Goal: Task Accomplishment & Management: Manage account settings

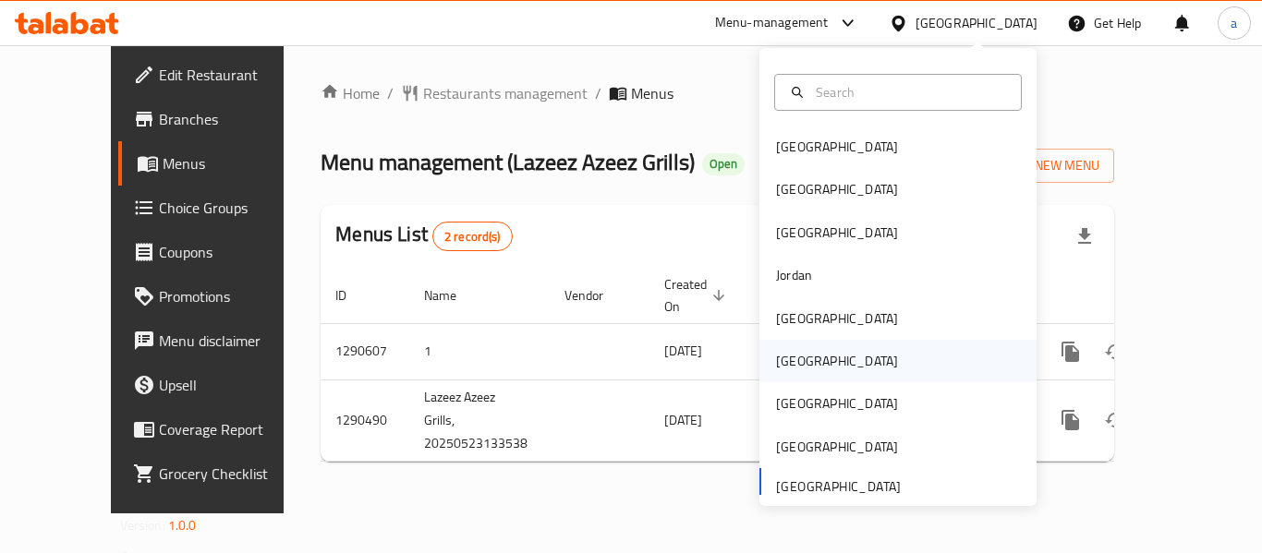
click at [800, 352] on div "Oman" at bounding box center [836, 361] width 151 height 42
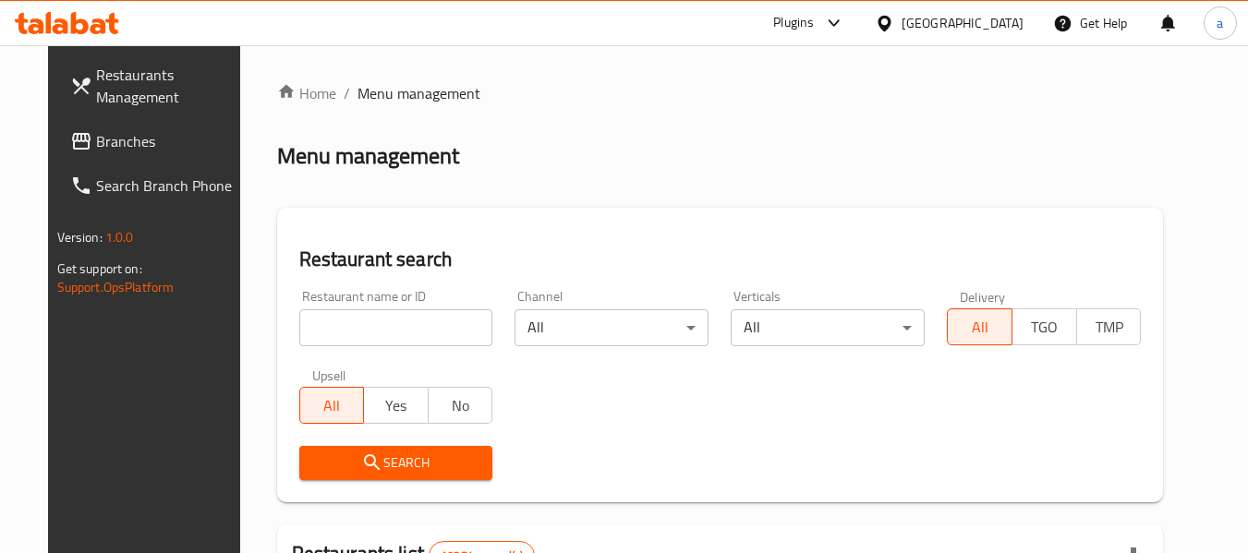
click at [137, 145] on span "Branches" at bounding box center [169, 141] width 146 height 22
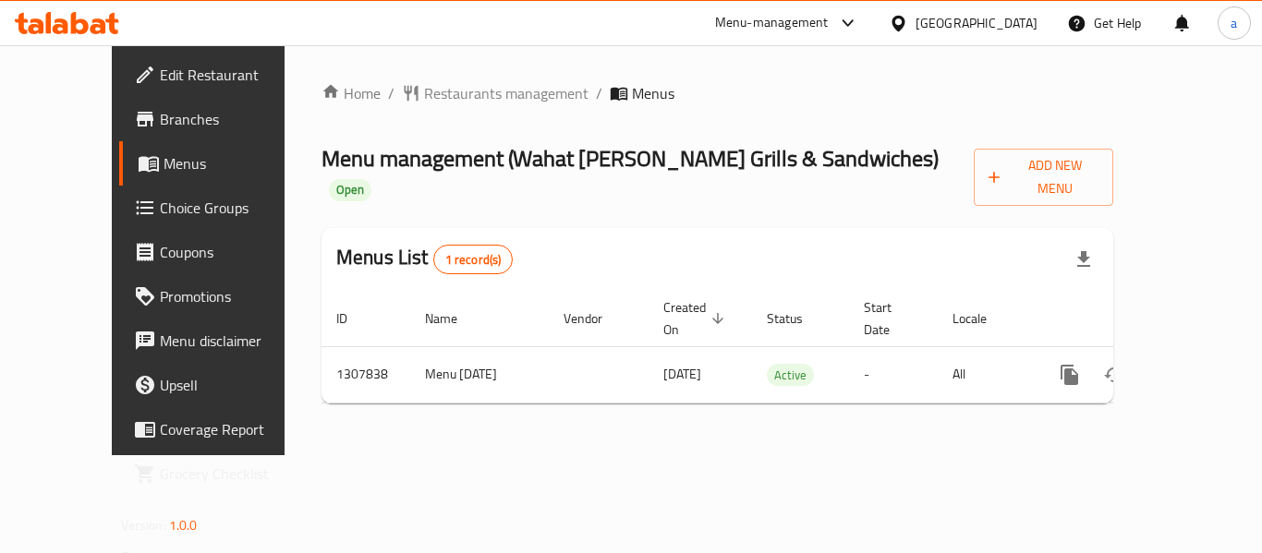
click at [1008, 19] on div "[GEOGRAPHIC_DATA]" at bounding box center [976, 23] width 122 height 20
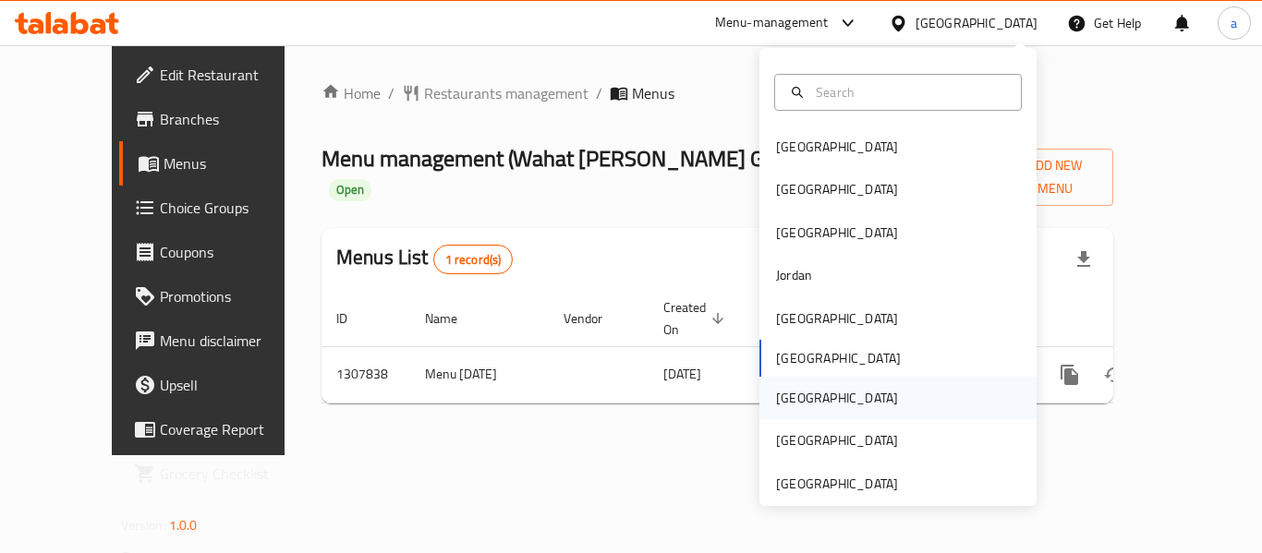
click at [823, 397] on div "Qatar" at bounding box center [897, 398] width 277 height 42
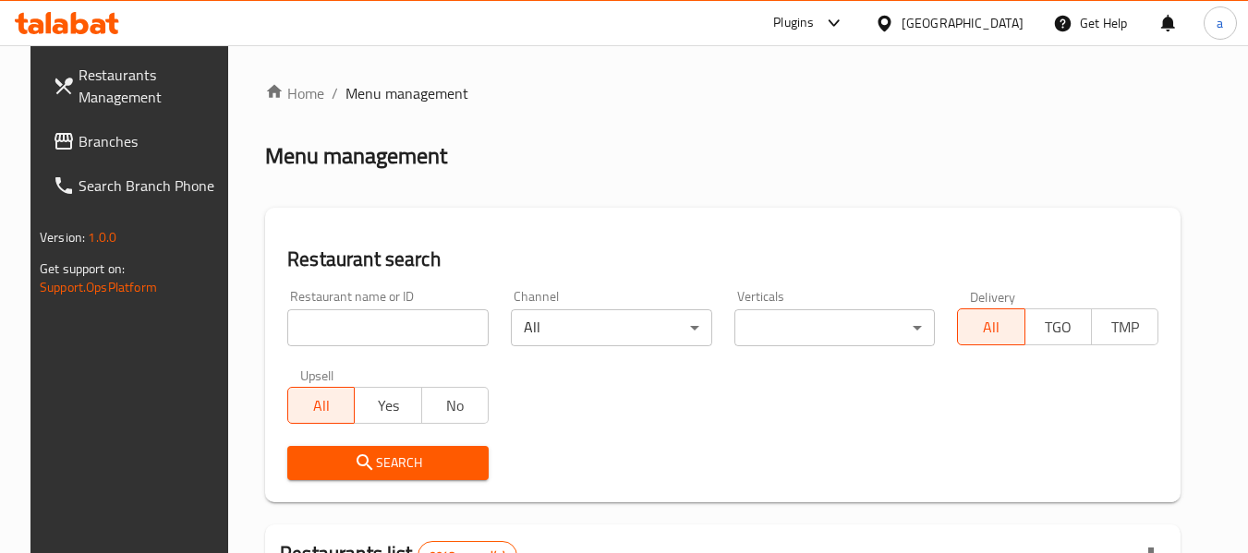
click at [90, 146] on span "Branches" at bounding box center [152, 141] width 146 height 22
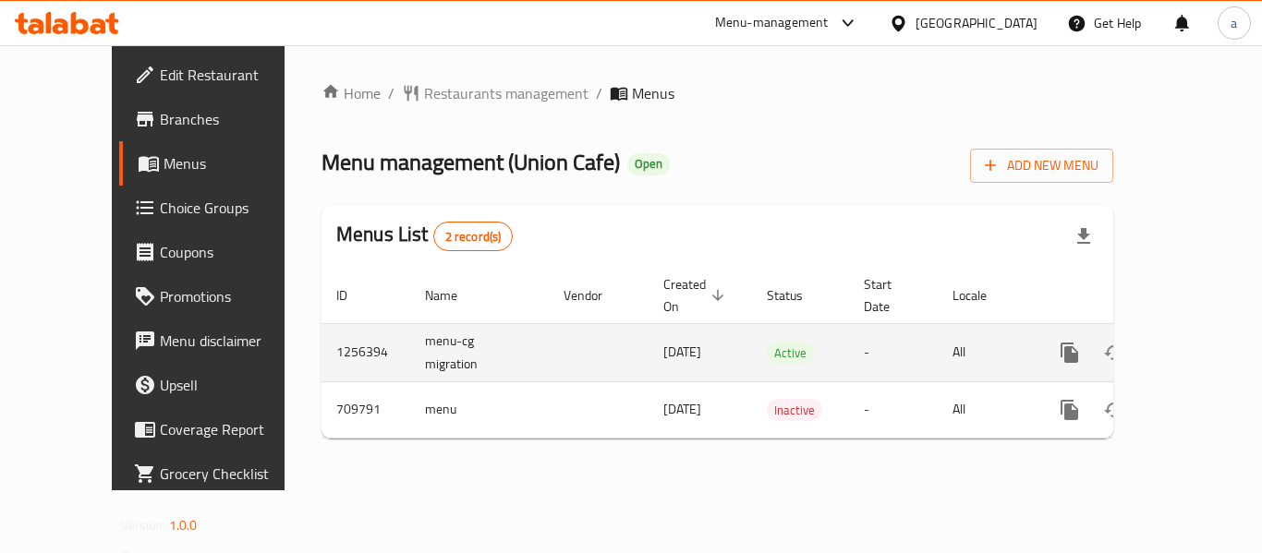
click at [1194, 345] on icon "enhanced table" at bounding box center [1202, 353] width 17 height 17
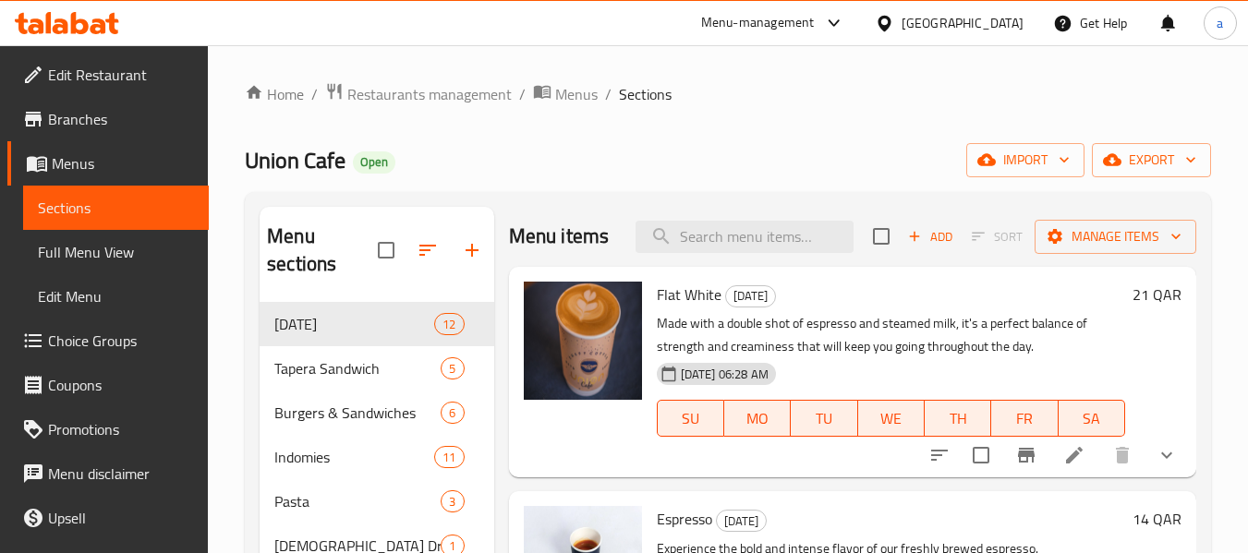
click at [117, 348] on span "Choice Groups" at bounding box center [121, 341] width 146 height 22
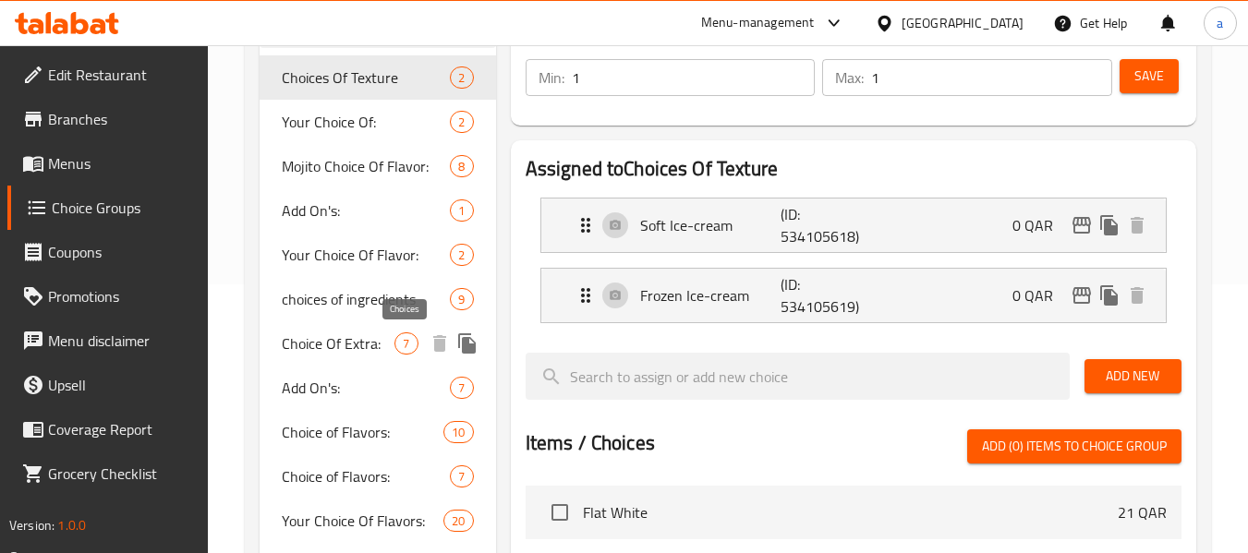
scroll to position [277, 0]
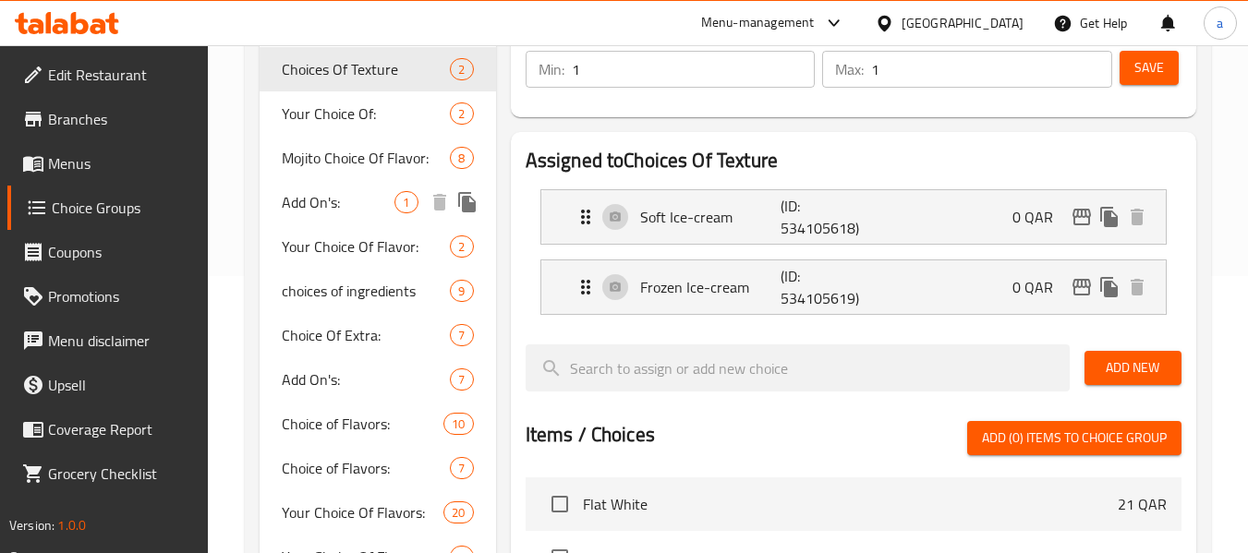
click at [330, 197] on span "Add On's:" at bounding box center [338, 202] width 113 height 22
type input "Add On's:"
type input "الإضافات:"
type input "0"
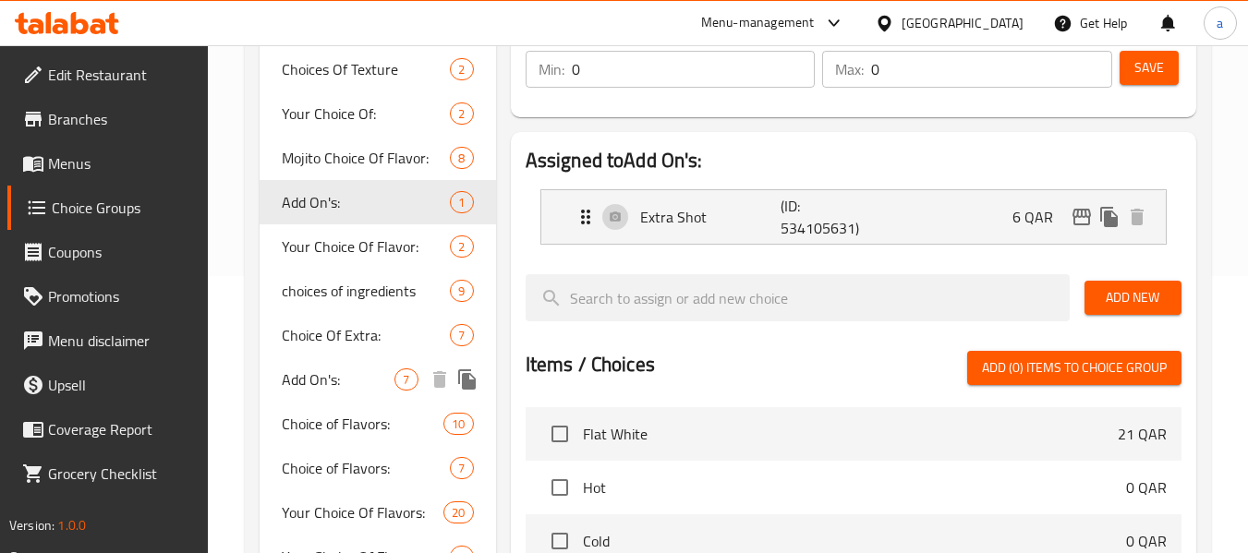
click at [340, 377] on span "Add On's:" at bounding box center [338, 380] width 113 height 22
type input "7"
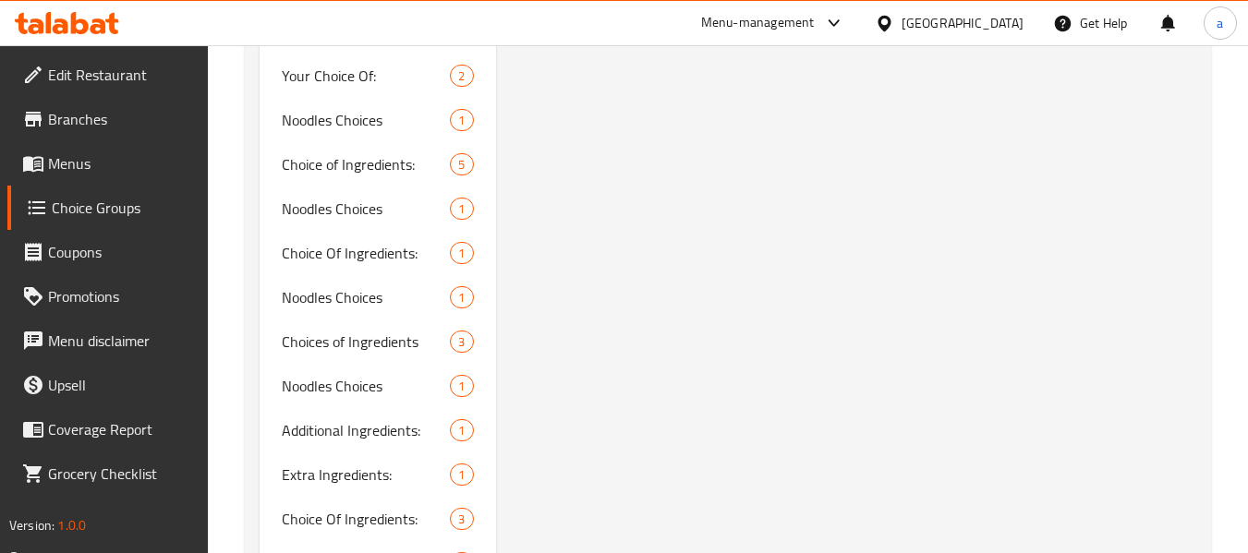
scroll to position [2217, 0]
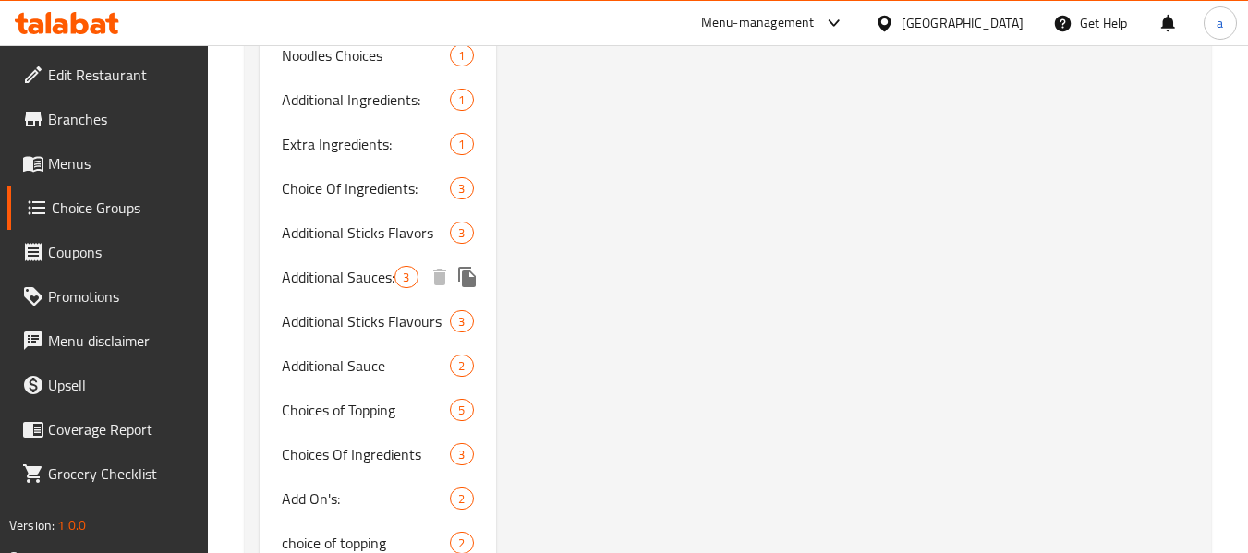
click at [362, 270] on span "Additional Sauces:" at bounding box center [338, 277] width 113 height 22
type input "Additional Sauces:"
type input "صلصات إضافية:"
type input "3"
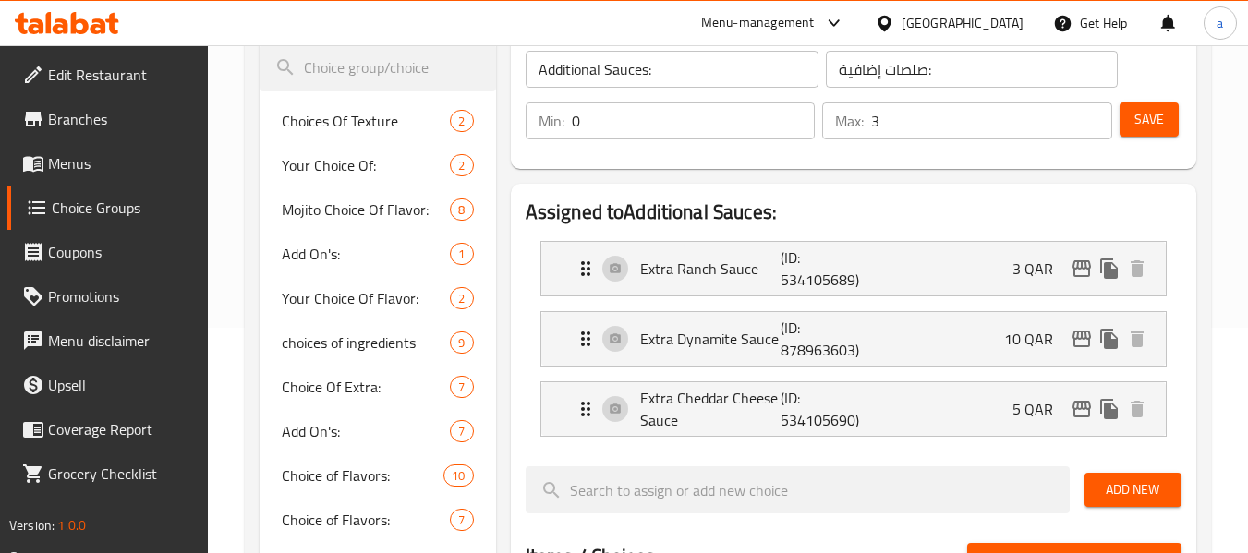
scroll to position [221, 0]
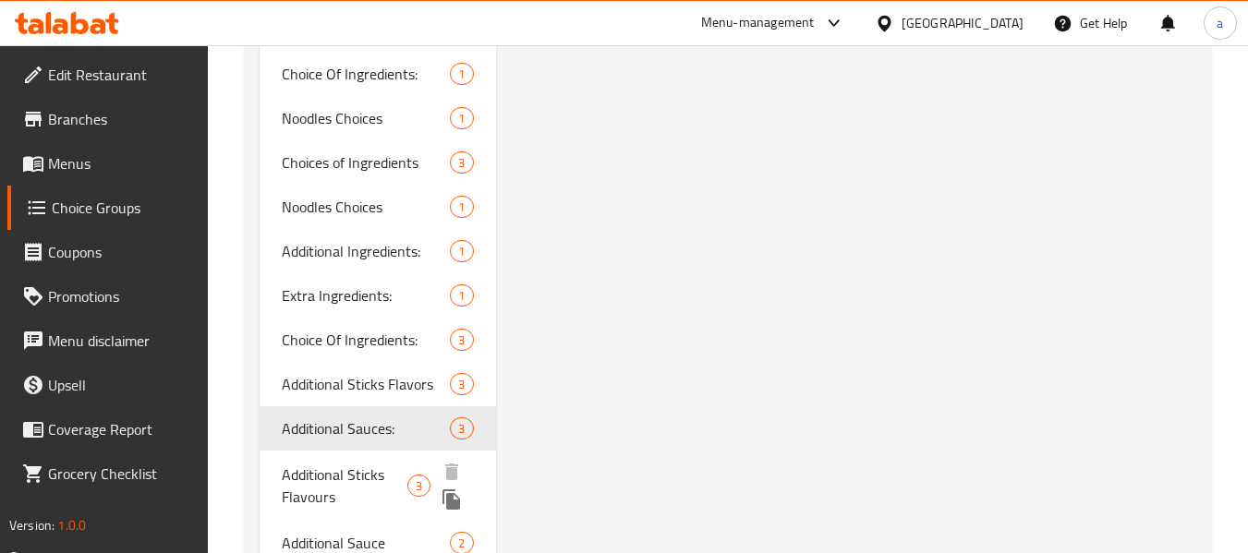
scroll to position [2538, 0]
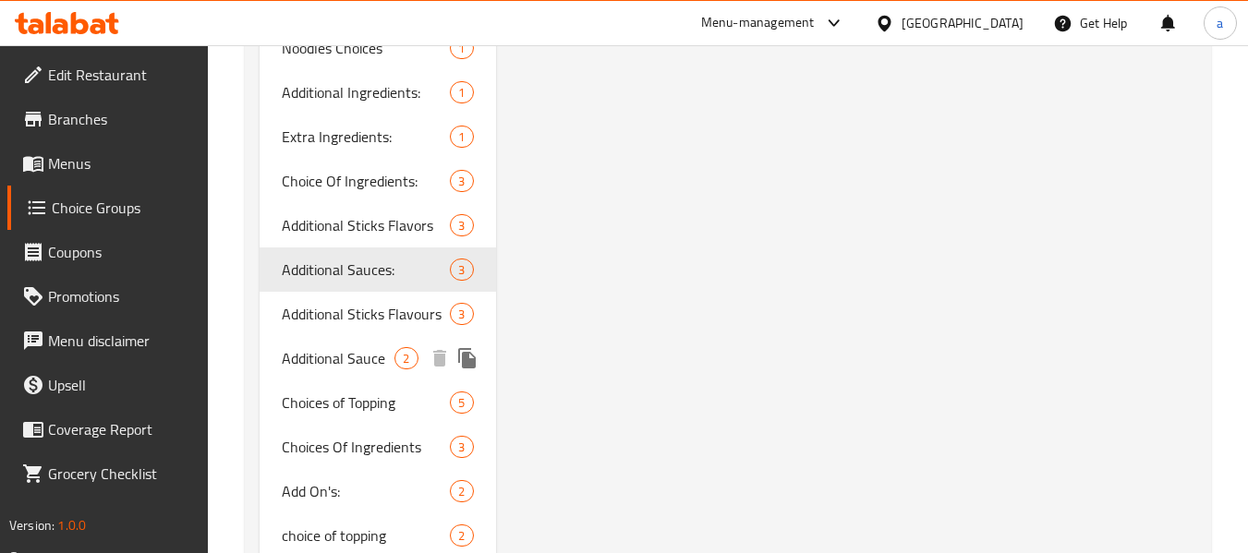
click at [346, 370] on span "Additional Sauce" at bounding box center [338, 358] width 113 height 22
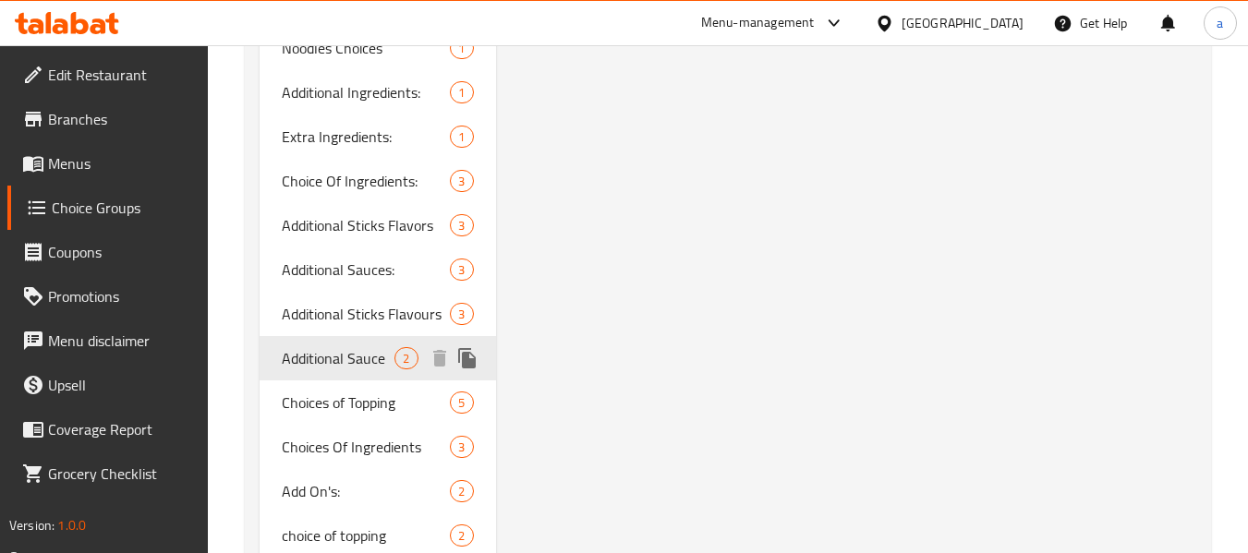
type input "Additional Sauce"
type input "صلصة إضافية"
type input "2"
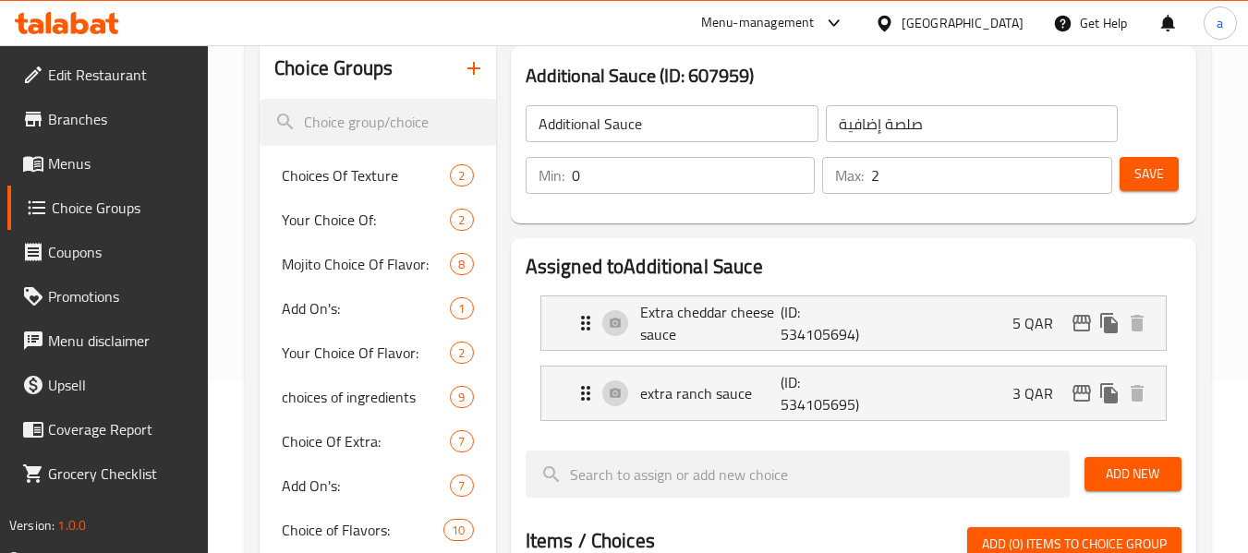
scroll to position [145, 0]
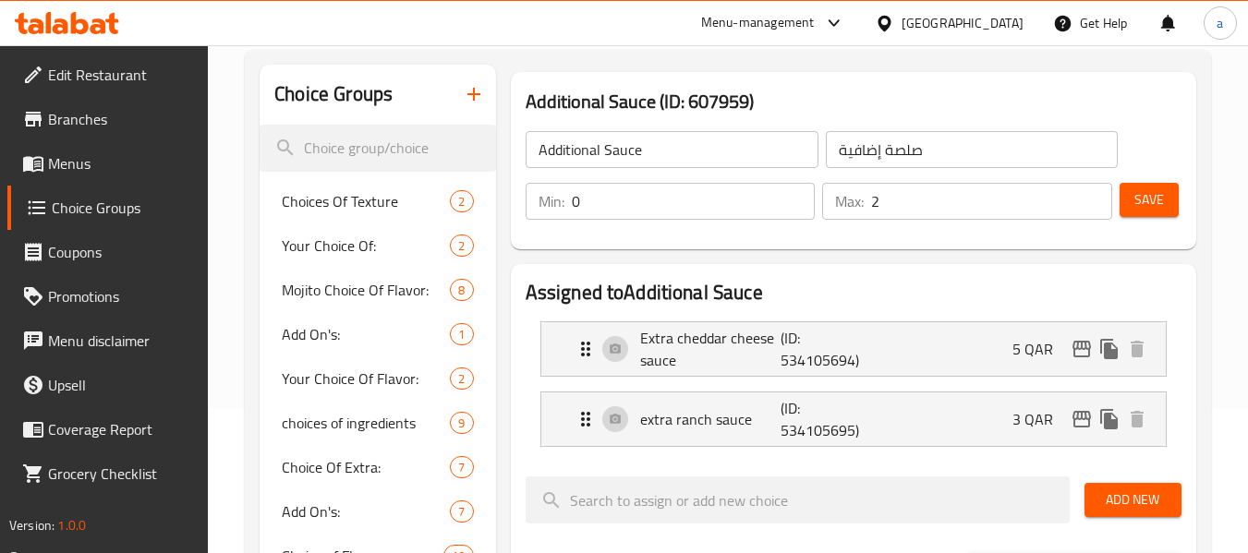
click at [1007, 30] on div "Qatar" at bounding box center [963, 23] width 122 height 20
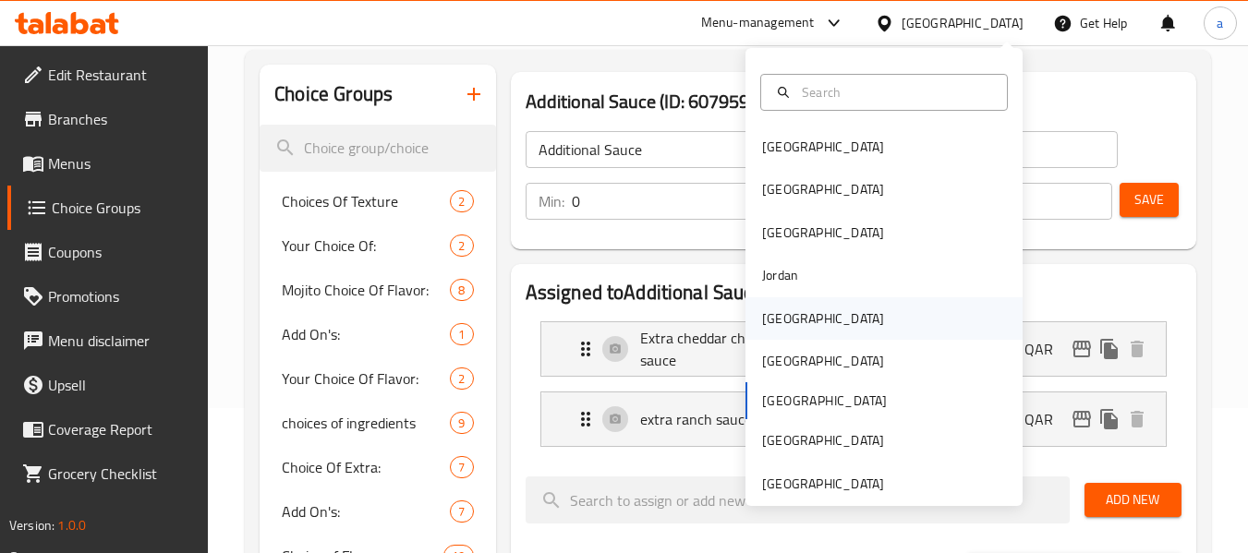
click at [833, 316] on div "[GEOGRAPHIC_DATA]" at bounding box center [883, 318] width 277 height 42
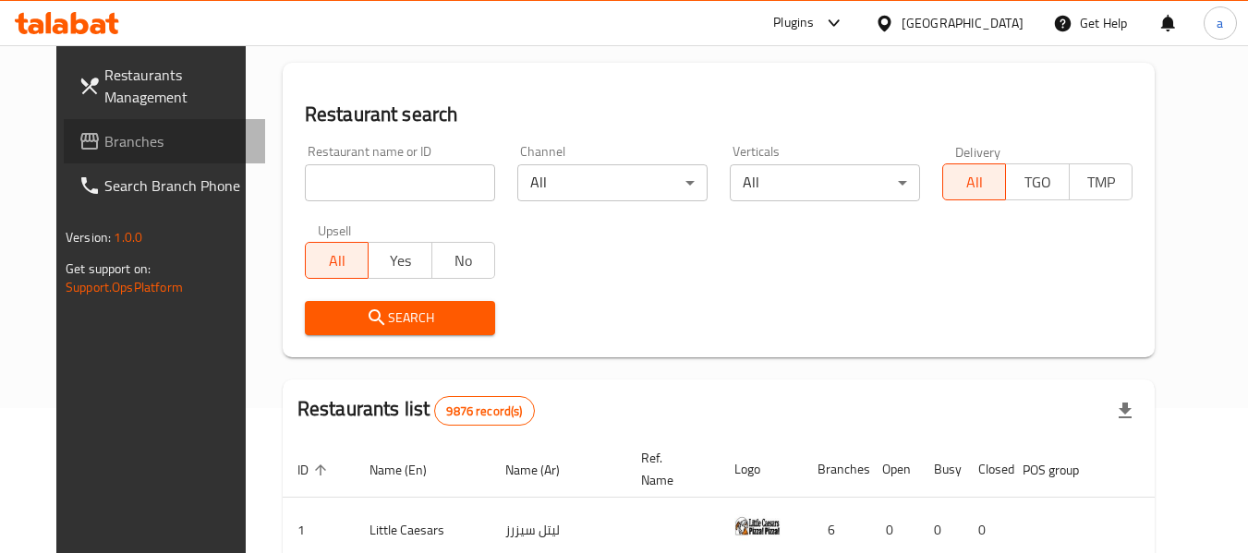
click at [127, 139] on span "Branches" at bounding box center [177, 141] width 146 height 22
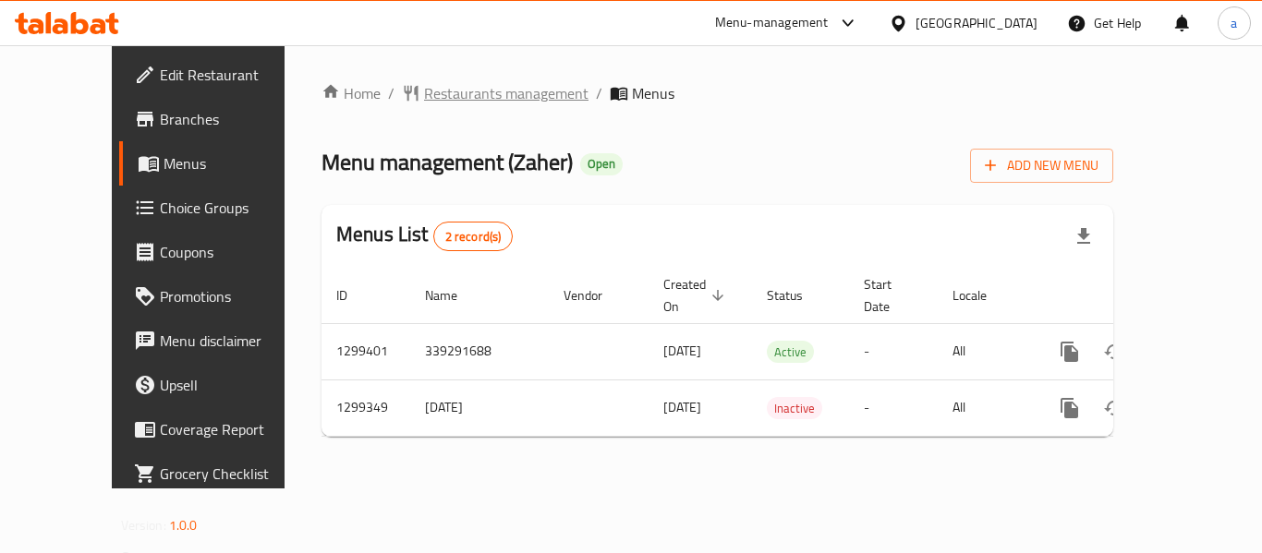
click at [424, 86] on span "Restaurants management" at bounding box center [506, 93] width 164 height 22
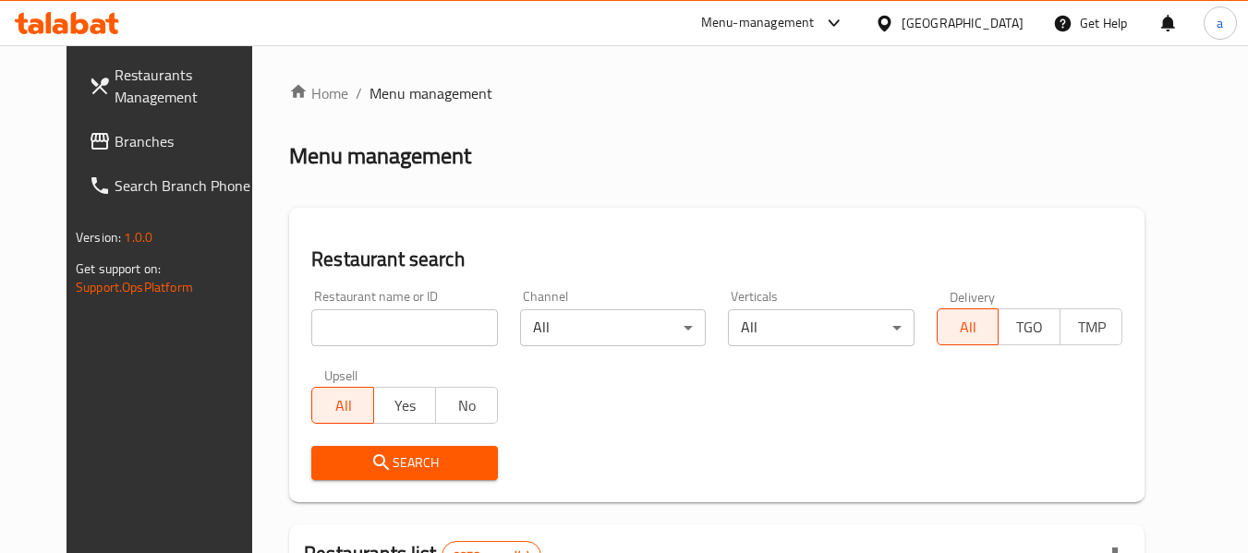
click at [118, 129] on link "Branches" at bounding box center [174, 141] width 201 height 44
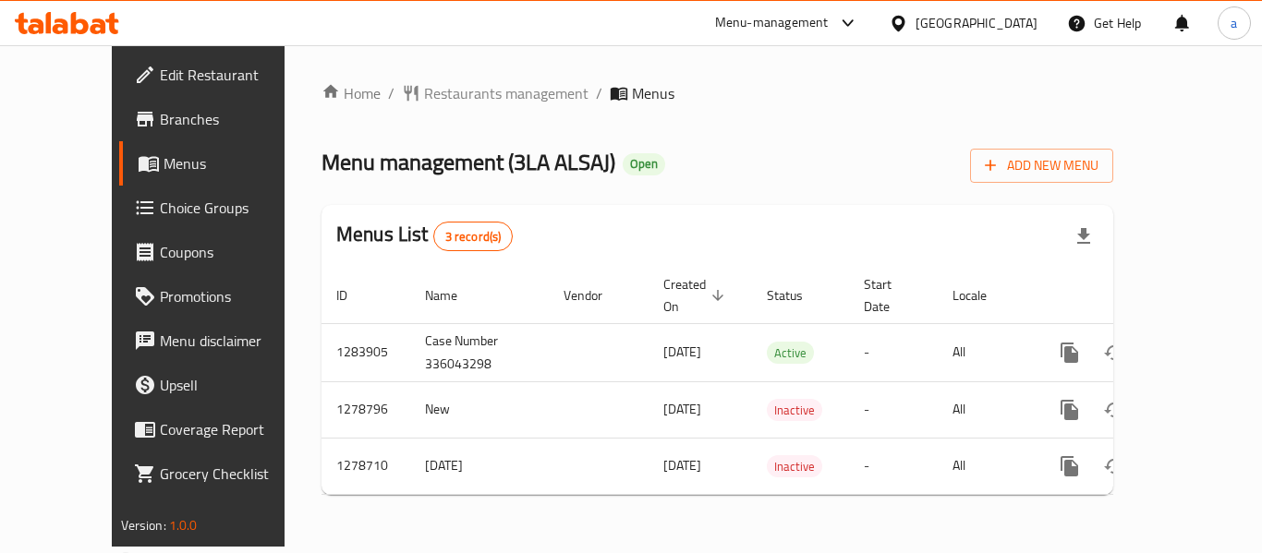
click at [454, 77] on div "Home / Restaurants management / Menus Menu management ( 3LA ALSAJ ) Open Add Ne…" at bounding box center [718, 296] width 866 height 502
click at [448, 85] on span "Restaurants management" at bounding box center [506, 93] width 164 height 22
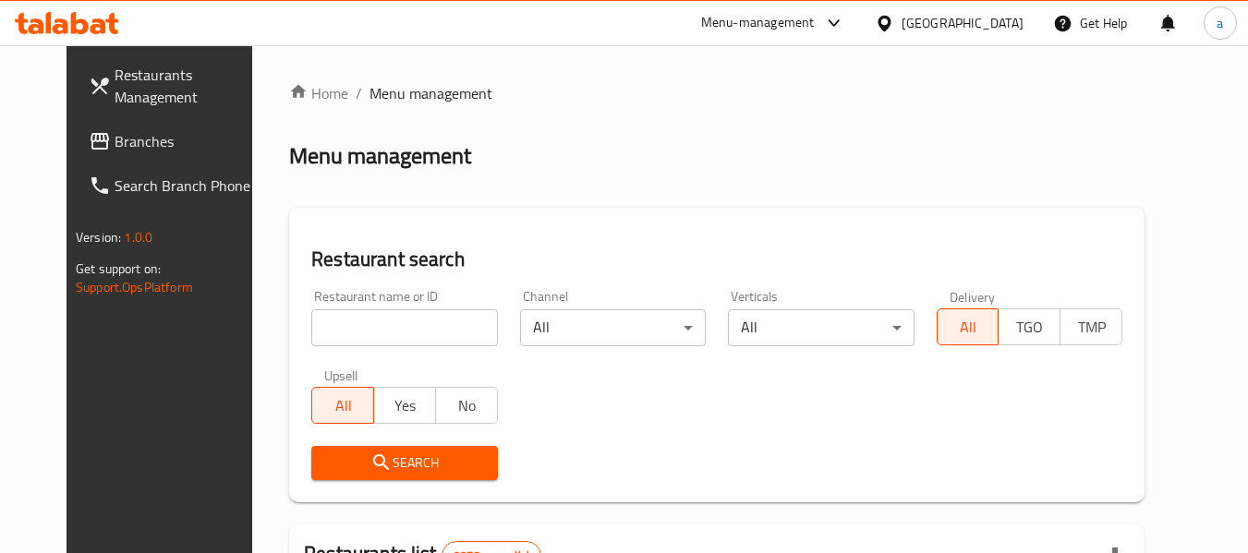
drag, startPoint x: 142, startPoint y: 140, endPoint x: 4, endPoint y: 171, distance: 141.9
click at [142, 140] on span "Branches" at bounding box center [188, 141] width 146 height 22
